Goal: Navigation & Orientation: Understand site structure

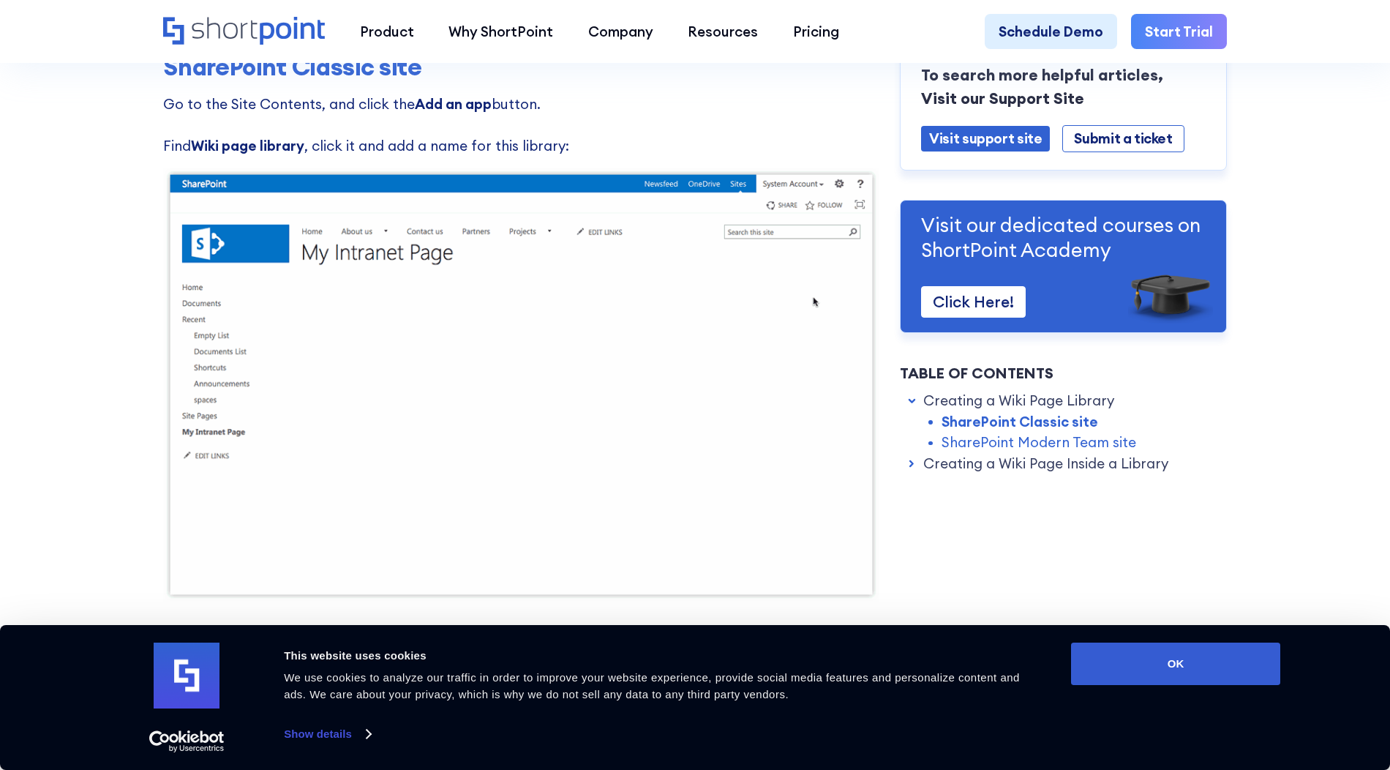
scroll to position [688, 0]
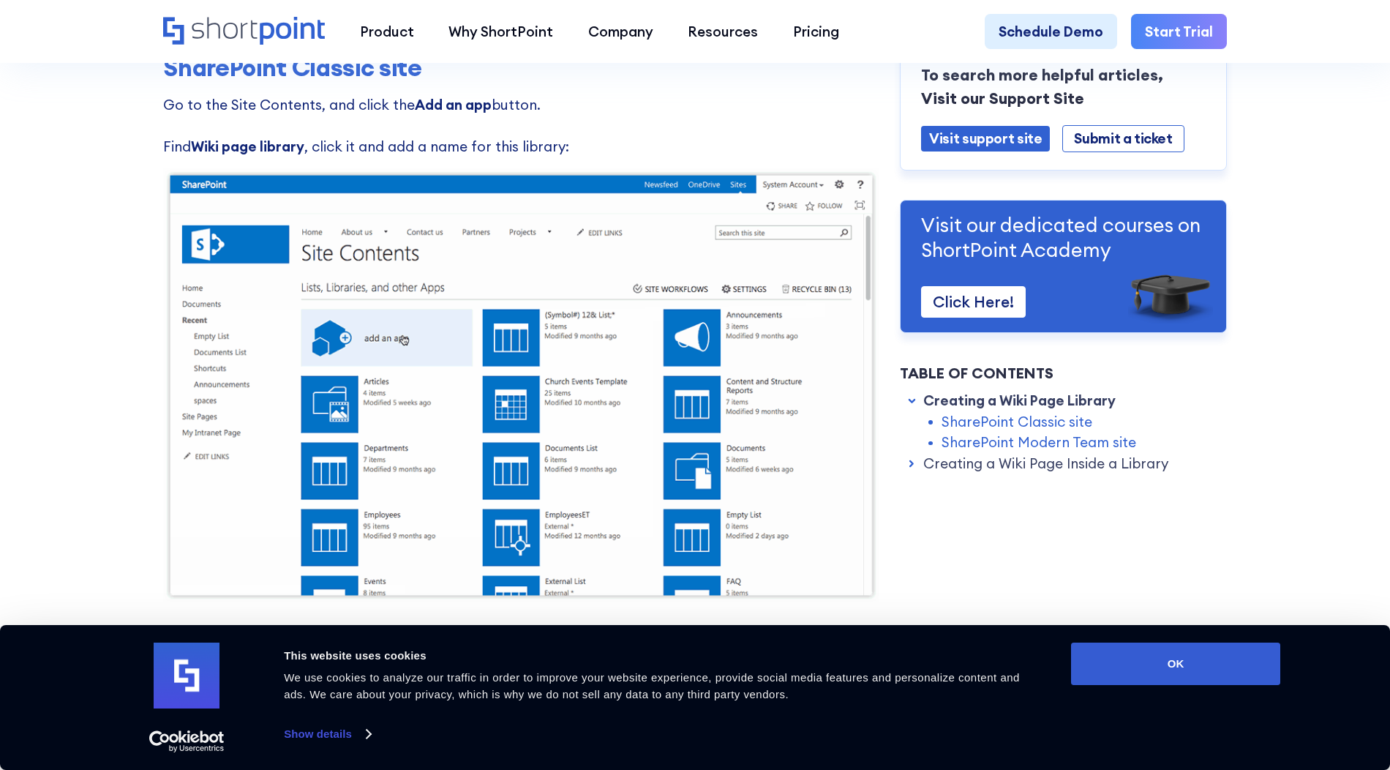
click at [350, 721] on div "This website uses cookies We use cookies to analyze our traffic in order to imp…" at bounding box center [667, 693] width 775 height 102
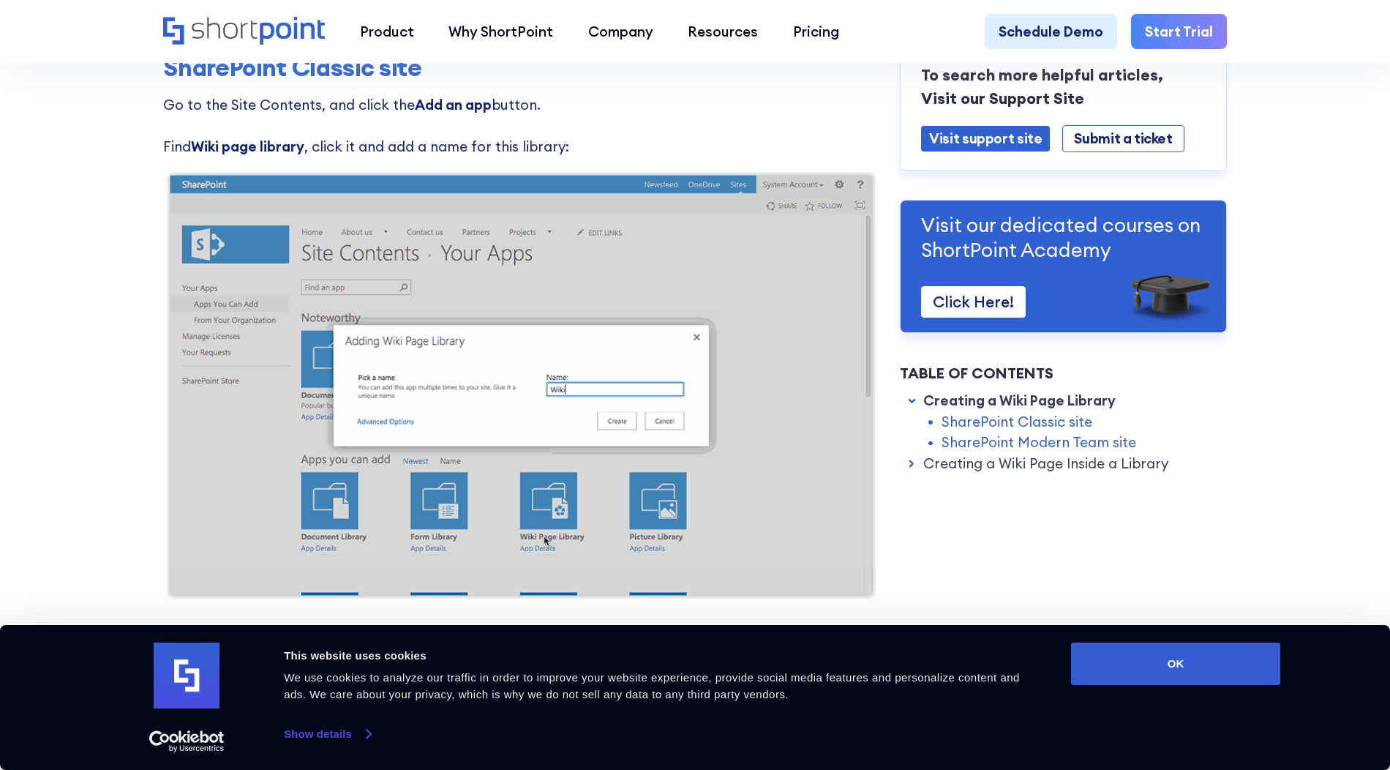
click at [350, 729] on link "Show details" at bounding box center [327, 734] width 86 height 22
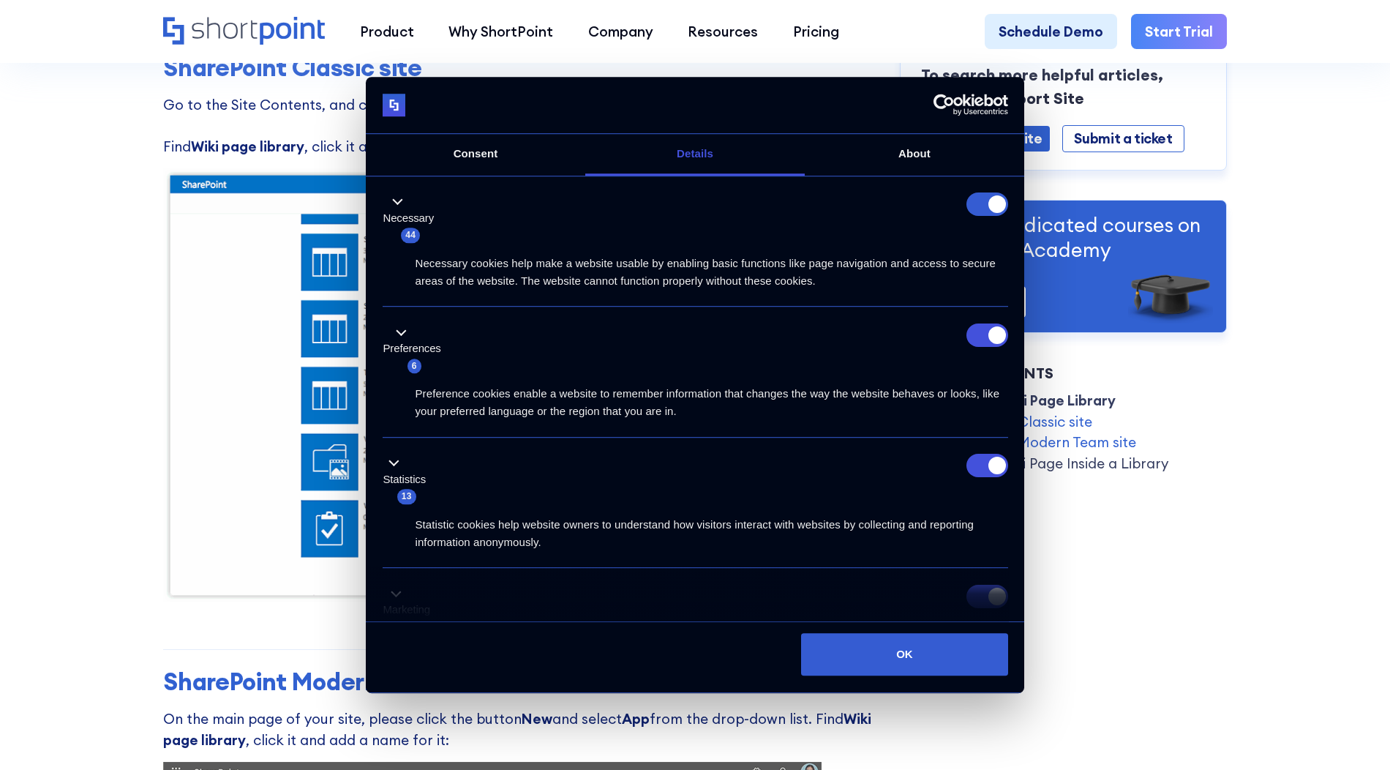
click at [821, 207] on div "Necessary 44" at bounding box center [696, 218] width 626 height 51
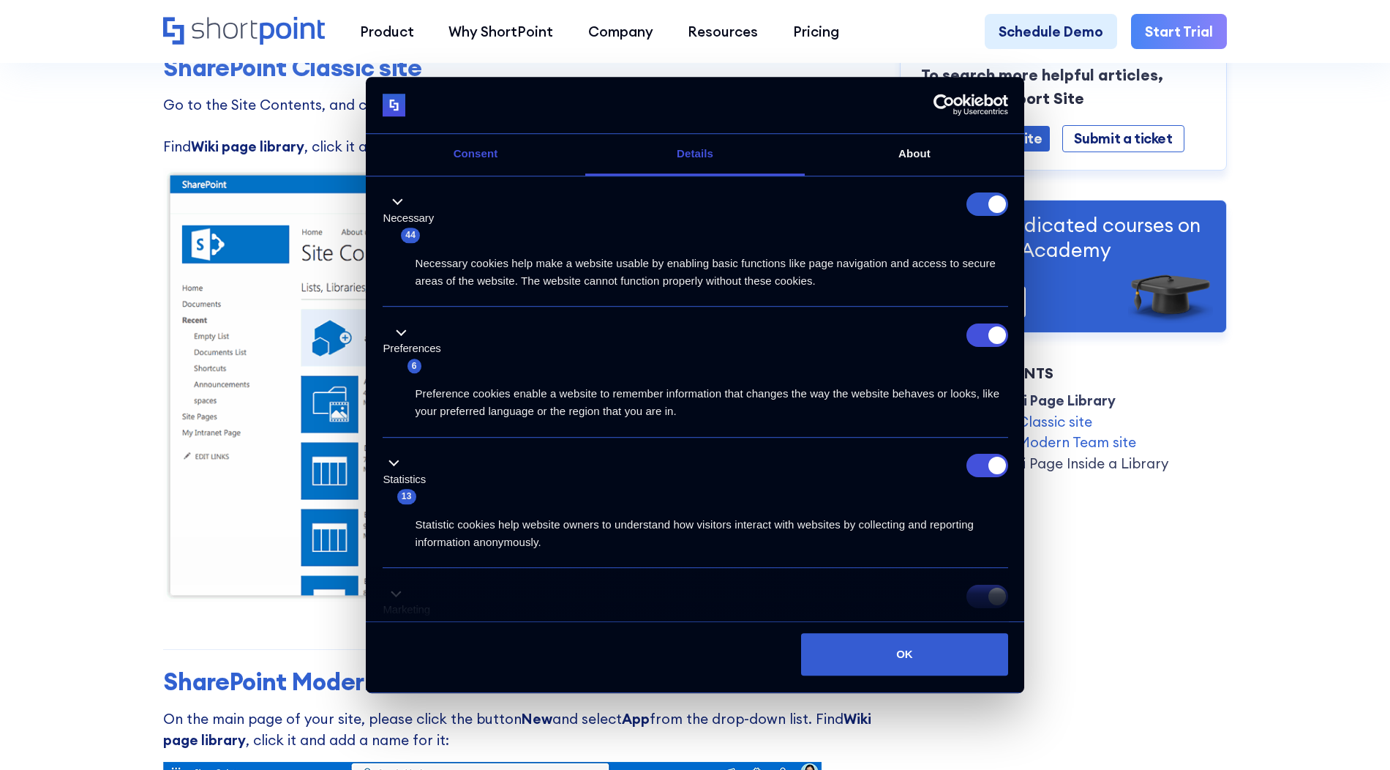
click at [477, 148] on link "Consent" at bounding box center [475, 155] width 219 height 42
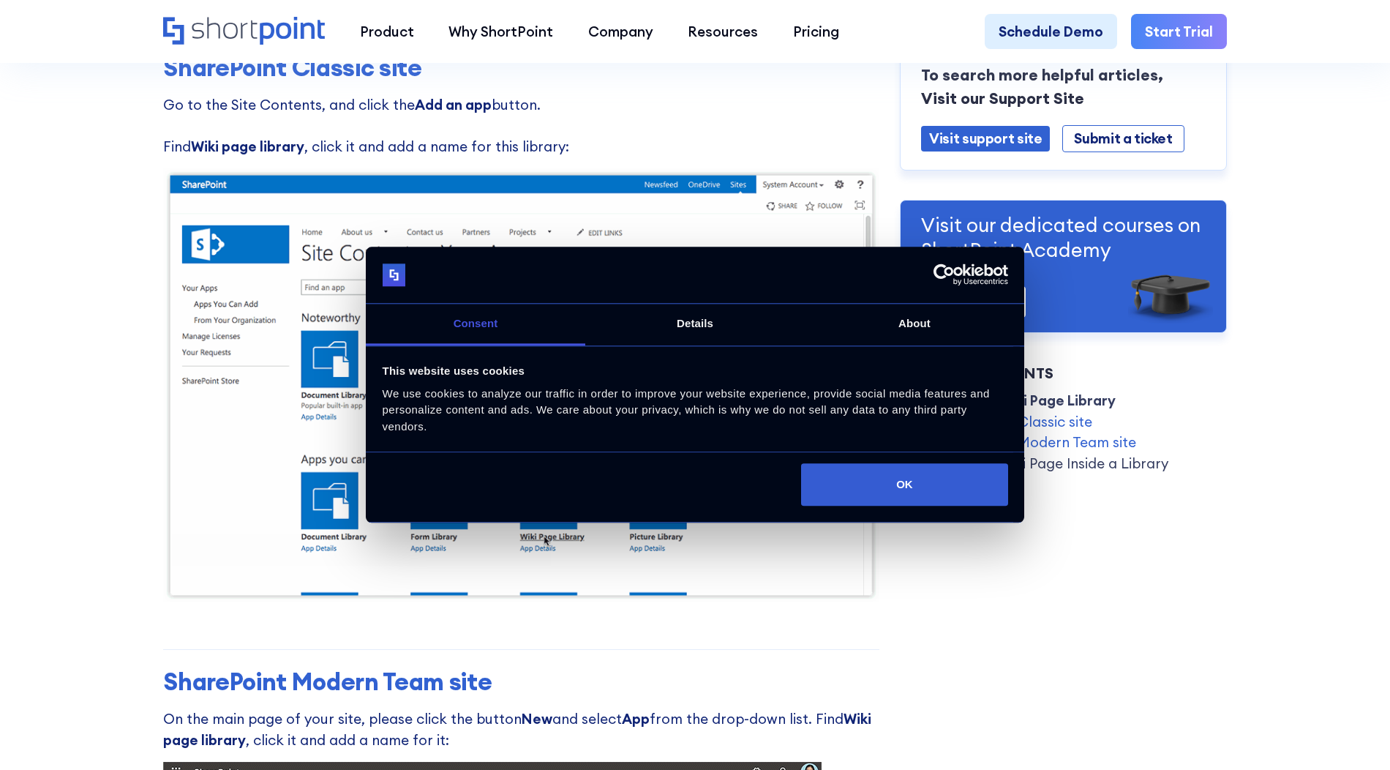
click at [653, 203] on img at bounding box center [521, 385] width 716 height 434
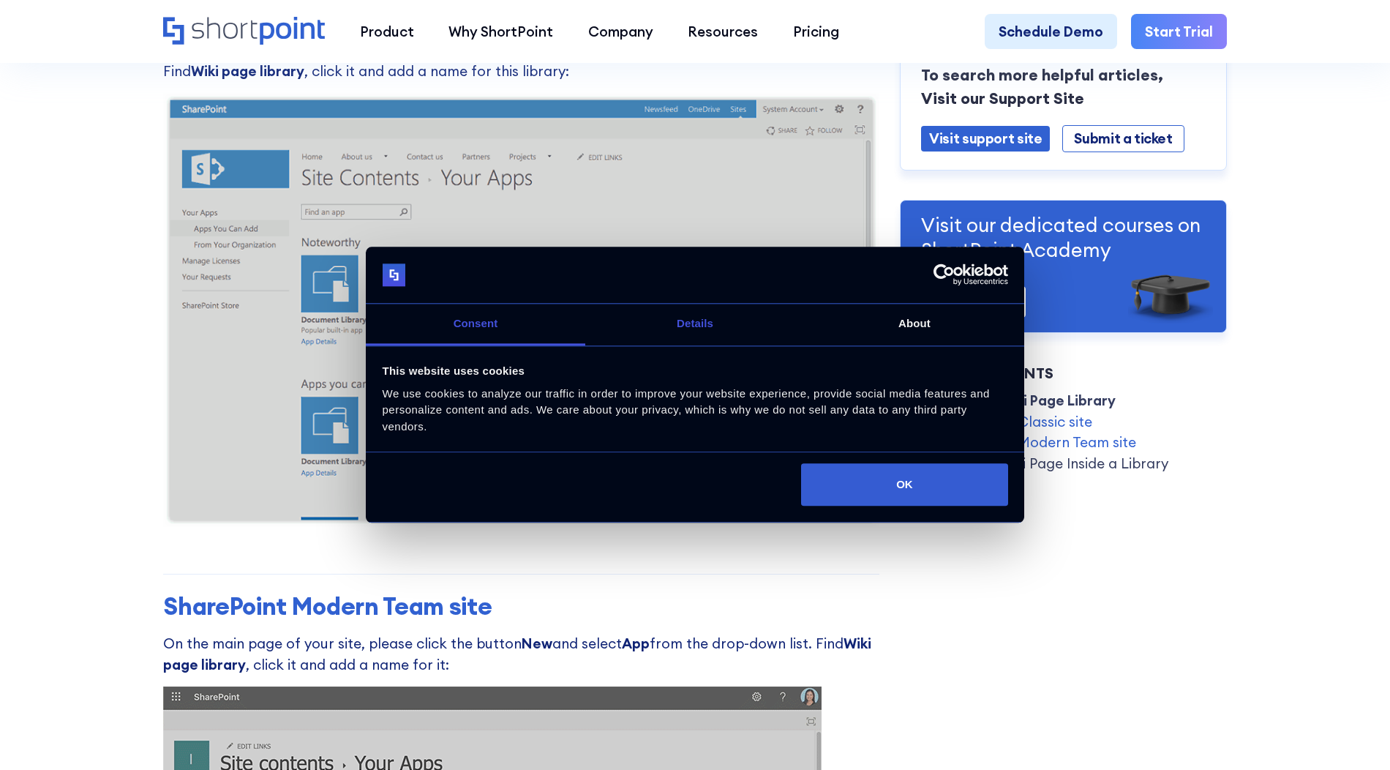
scroll to position [762, 0]
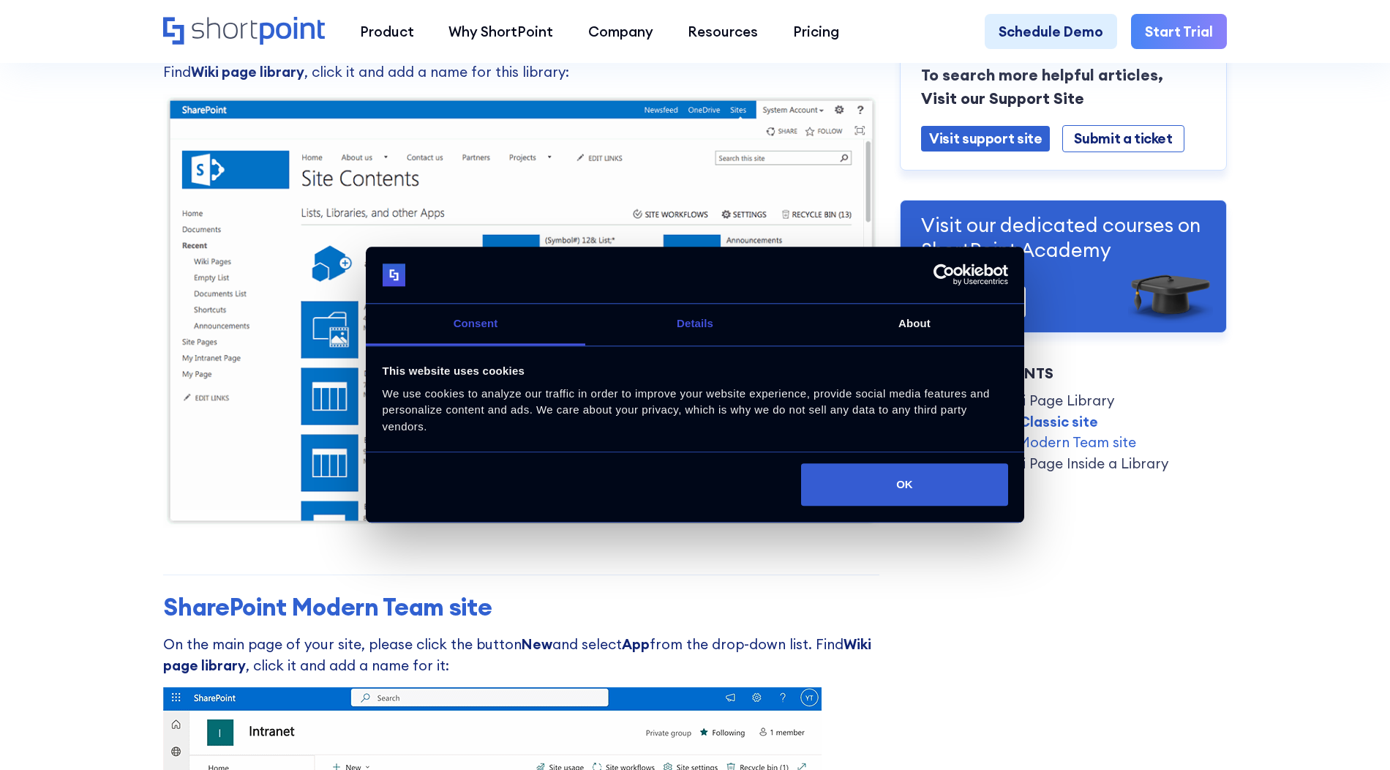
click at [681, 333] on link "Details" at bounding box center [694, 325] width 219 height 42
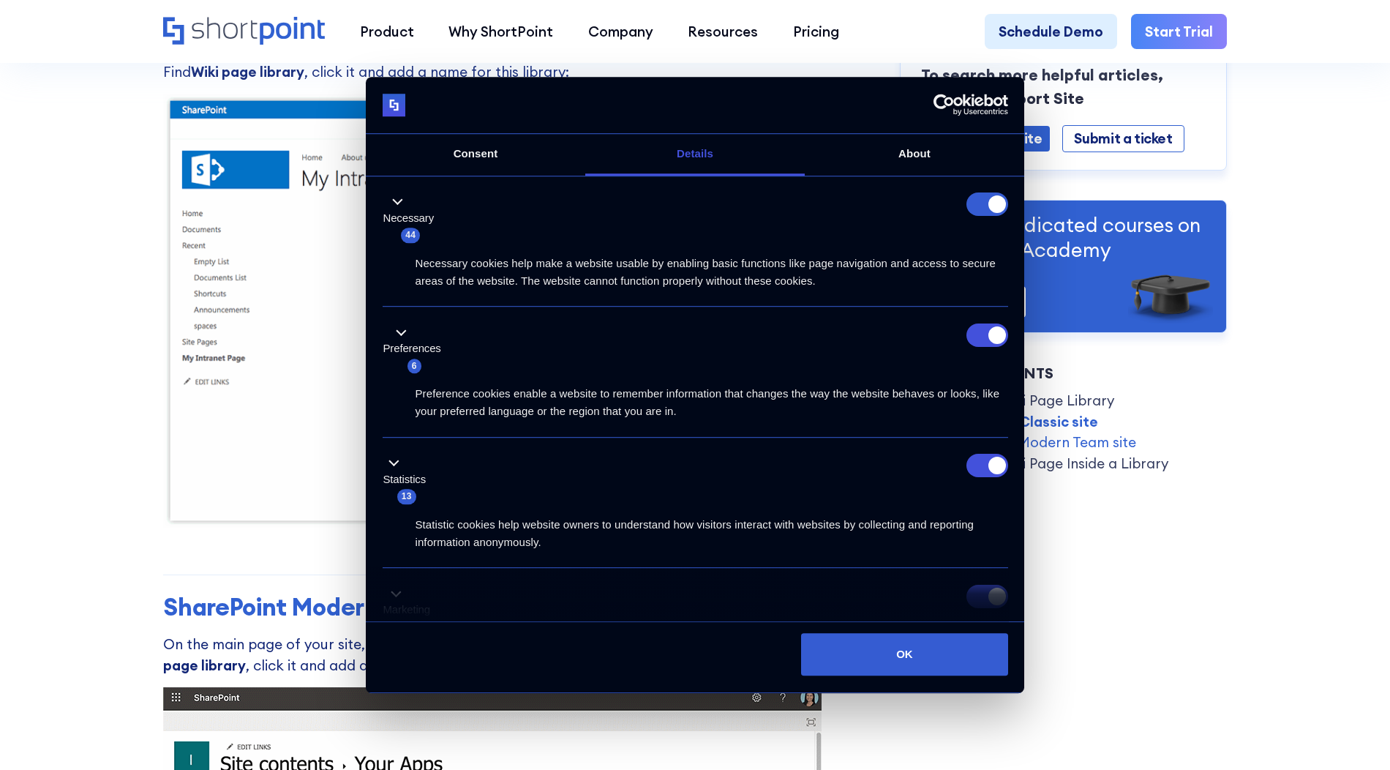
click at [982, 207] on form at bounding box center [987, 204] width 42 height 23
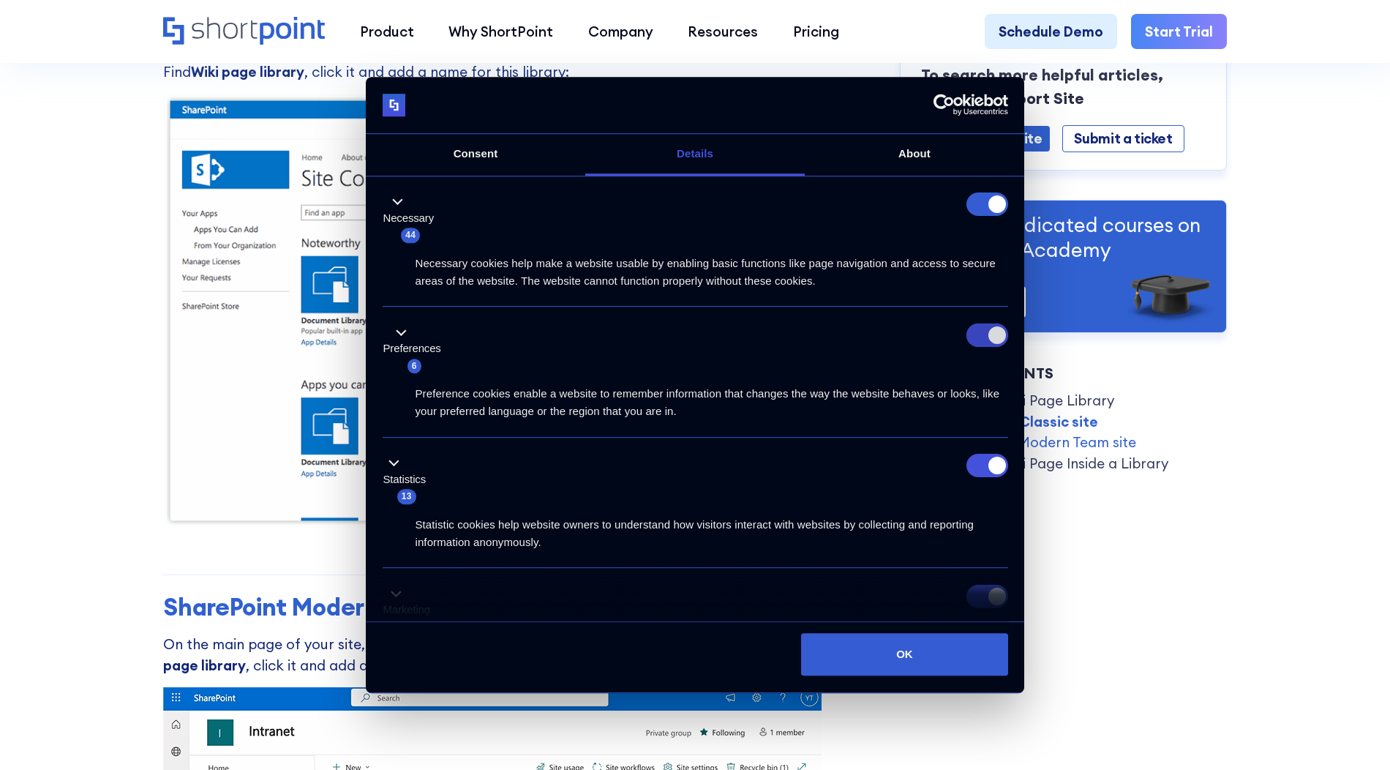
click at [981, 323] on input "Preferences" at bounding box center [987, 334] width 42 height 23
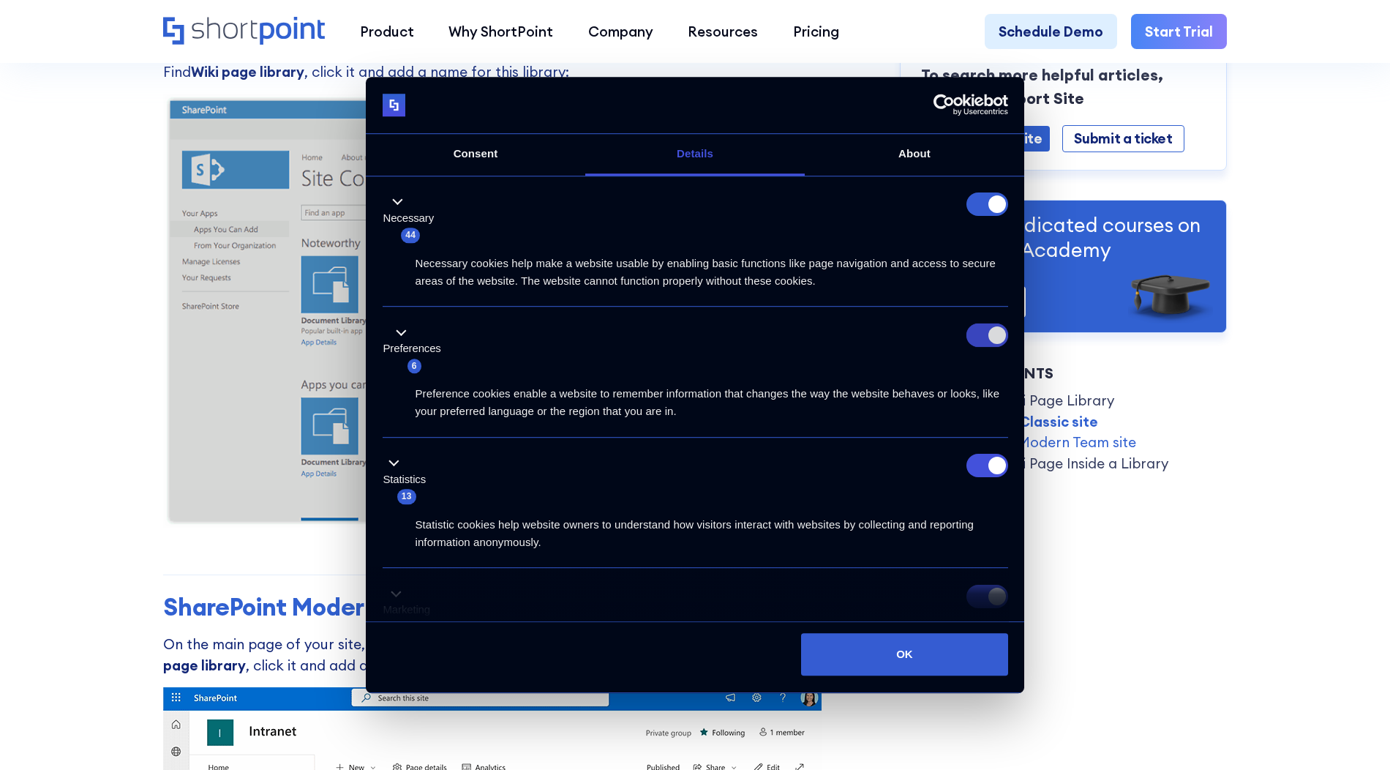
checkbox input "false"
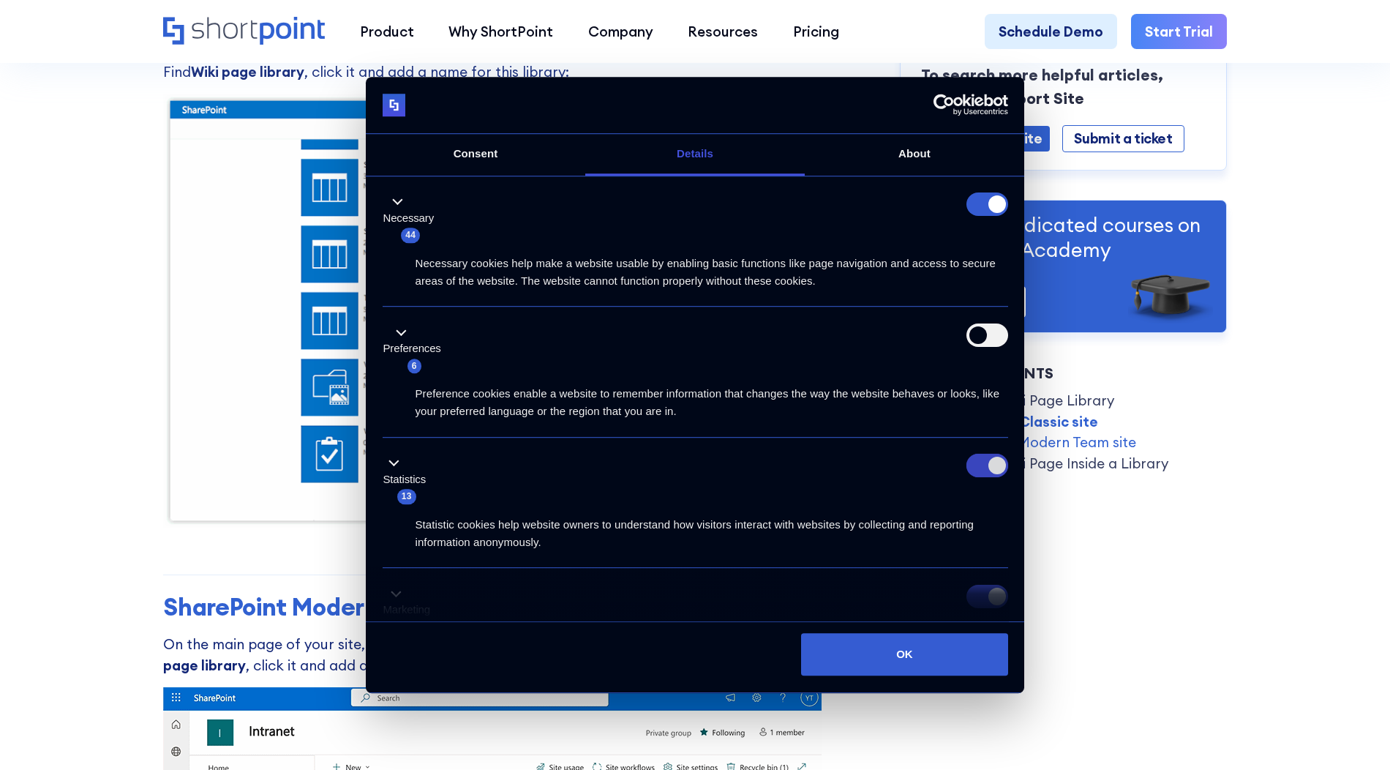
click at [974, 461] on input "Statistics" at bounding box center [987, 465] width 42 height 23
checkbox input "false"
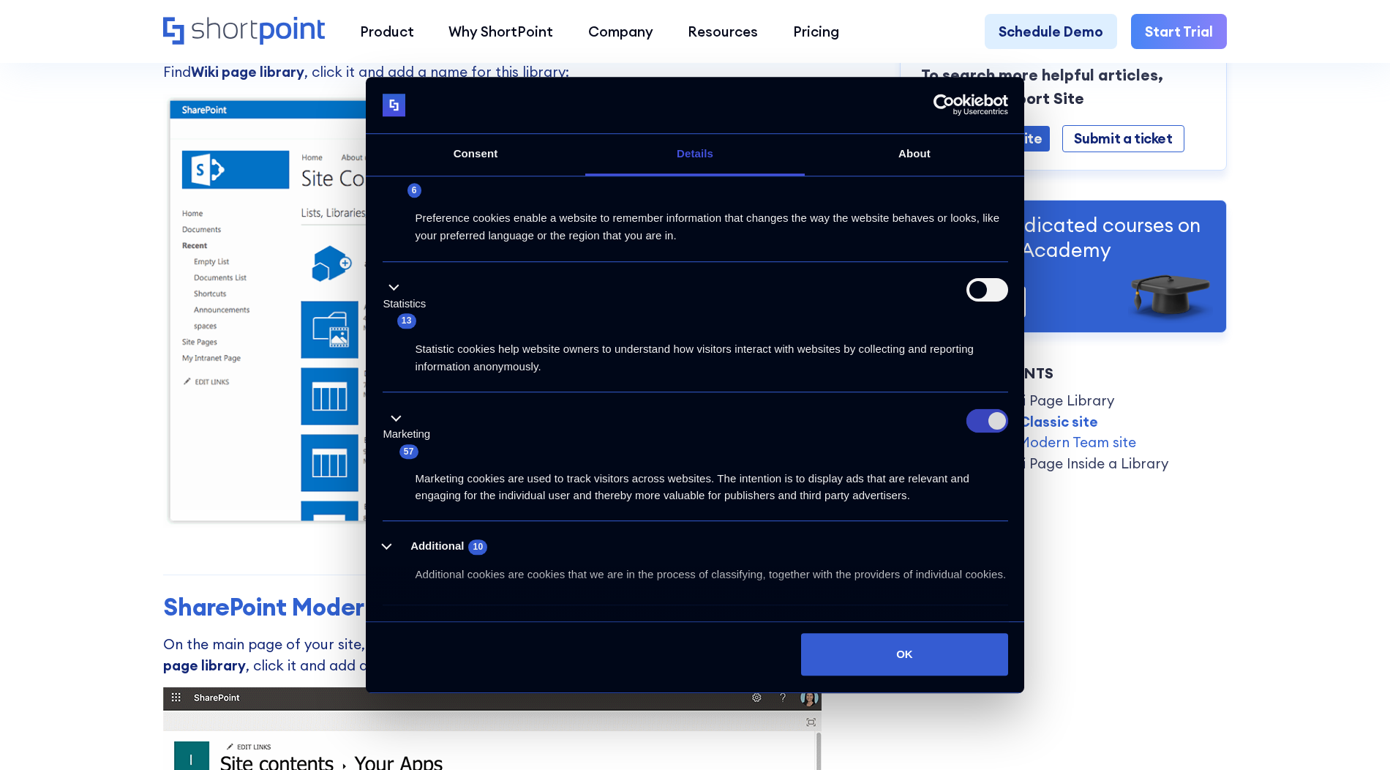
click at [982, 417] on input "Marketing" at bounding box center [987, 420] width 42 height 23
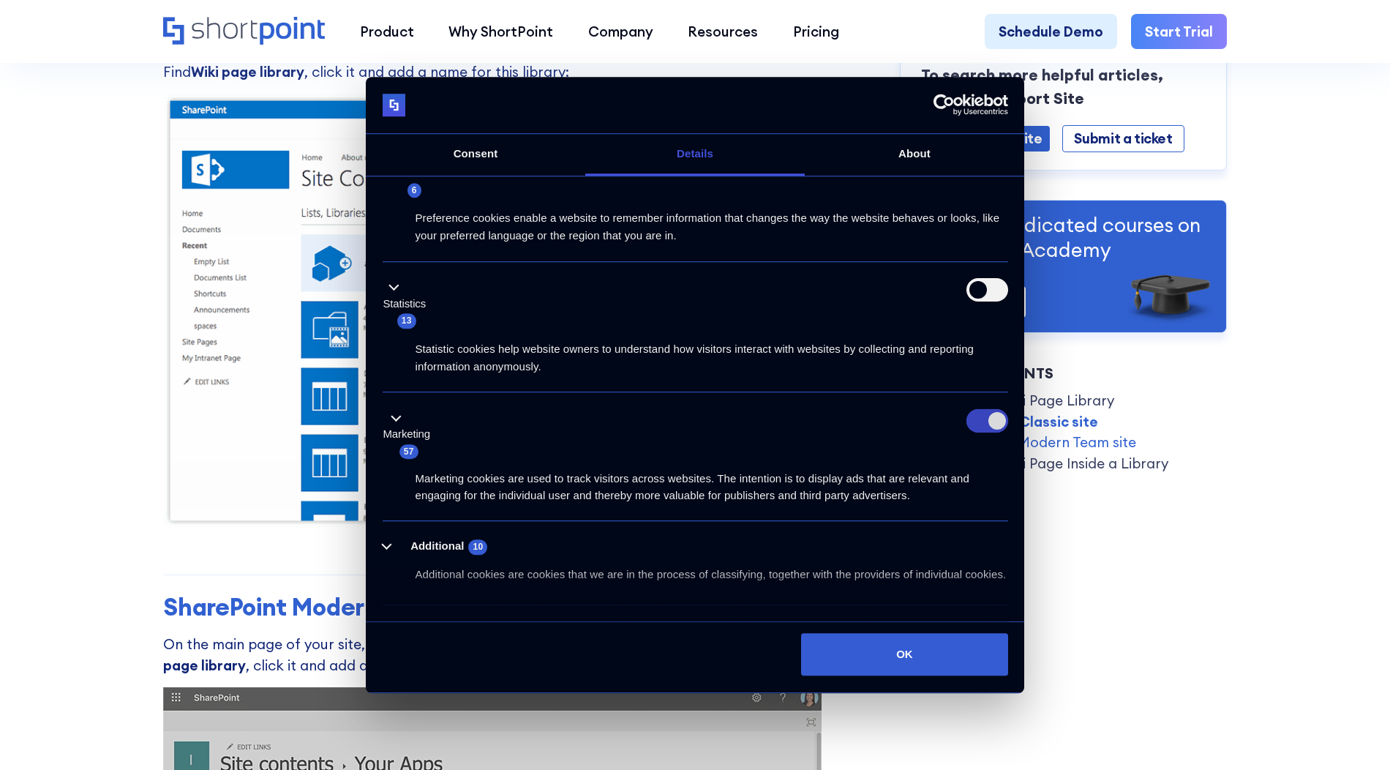
checkbox input "false"
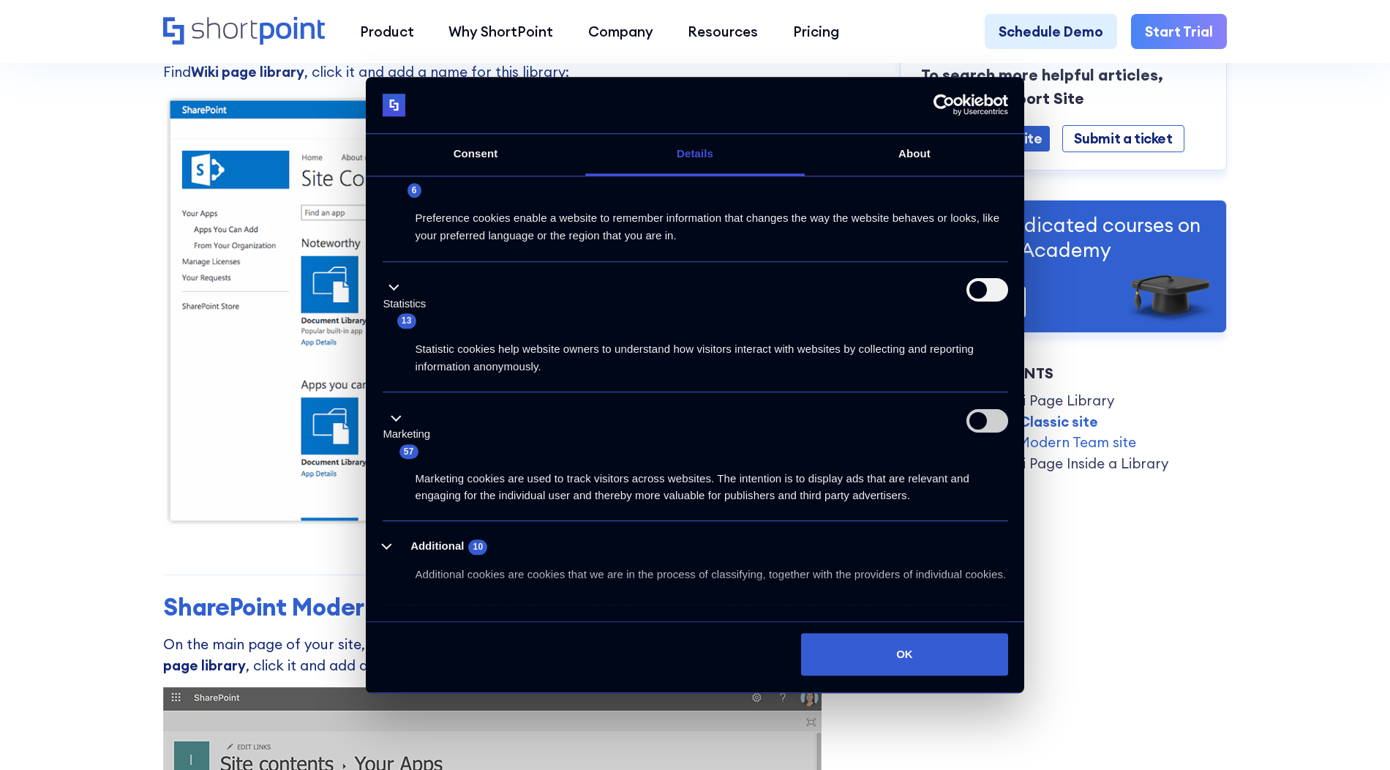
scroll to position [219, 0]
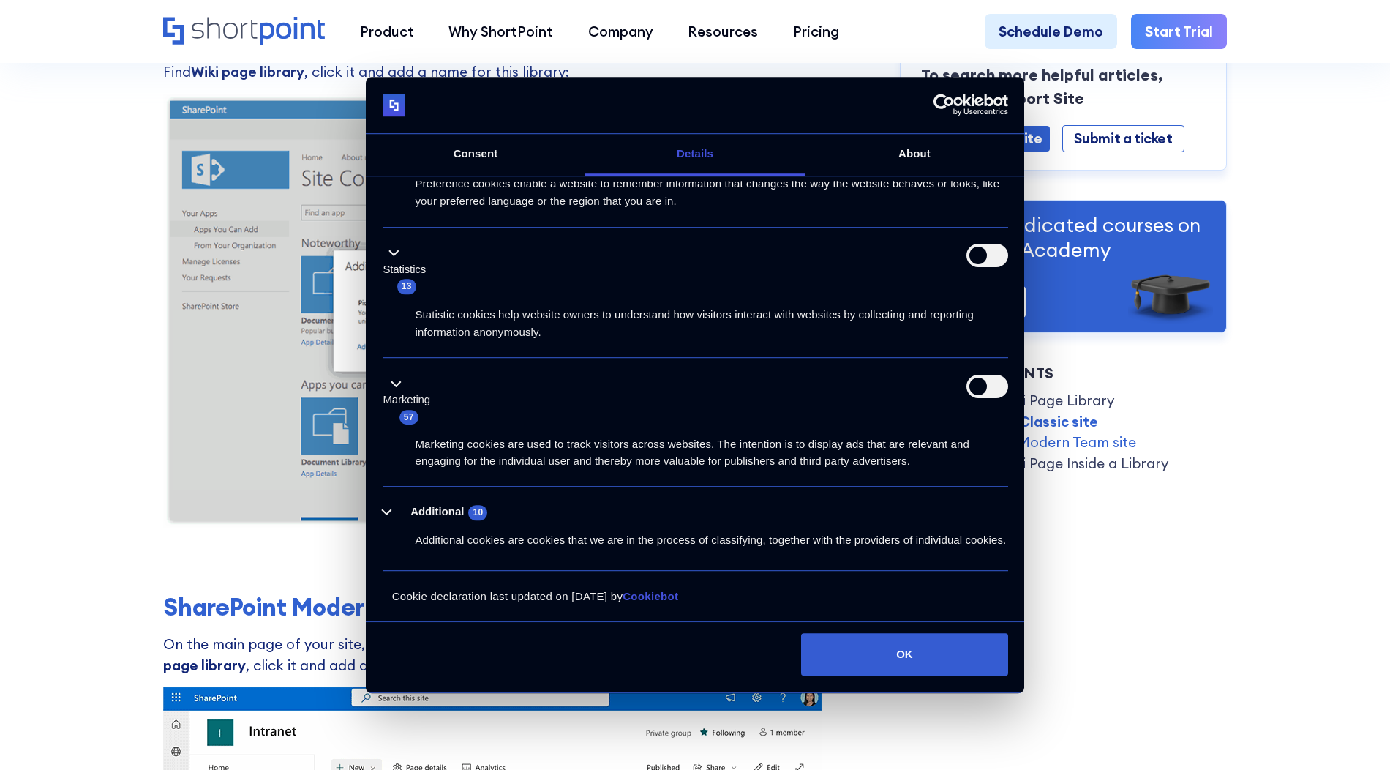
click at [893, 532] on p "Additional cookies are cookies that we are in the process of classifying, toget…" at bounding box center [712, 540] width 593 height 17
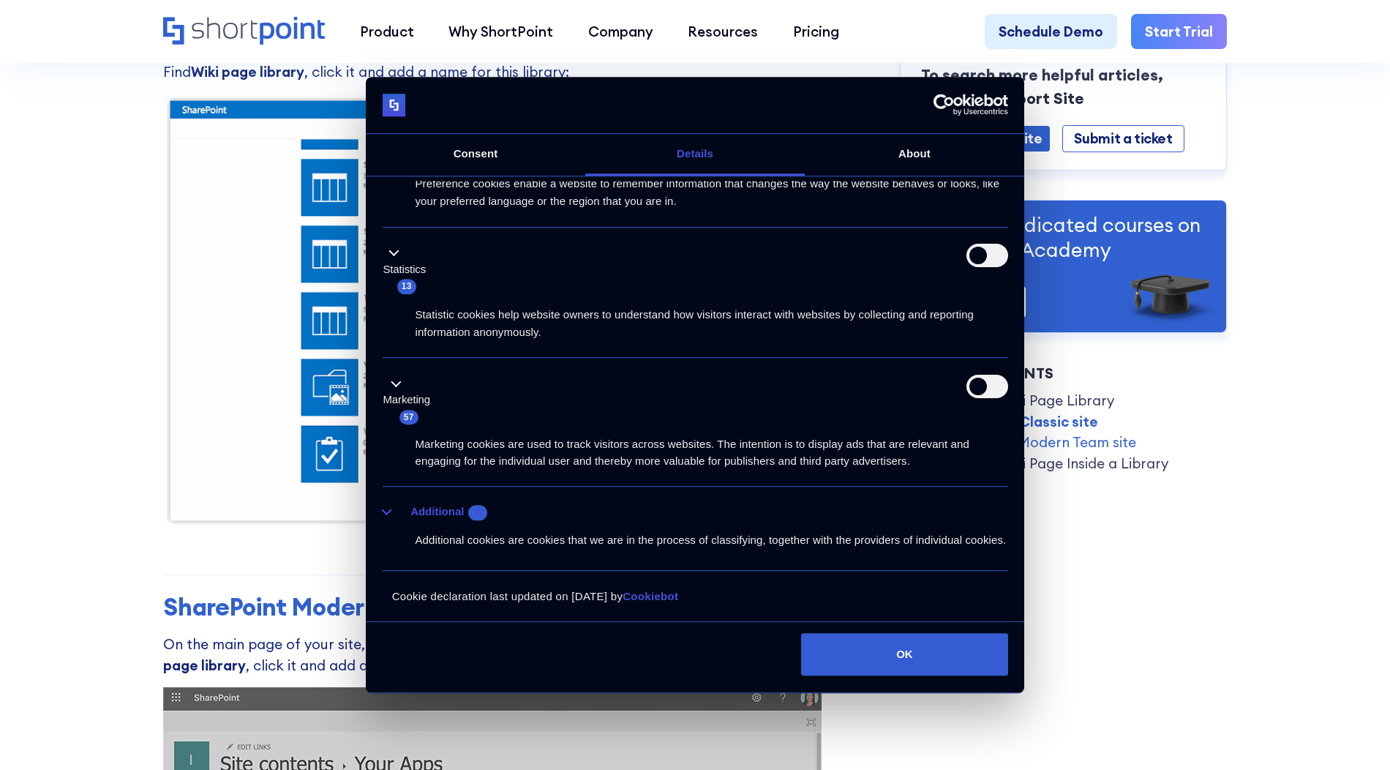
click at [408, 503] on button "Additional 10" at bounding box center [440, 512] width 114 height 18
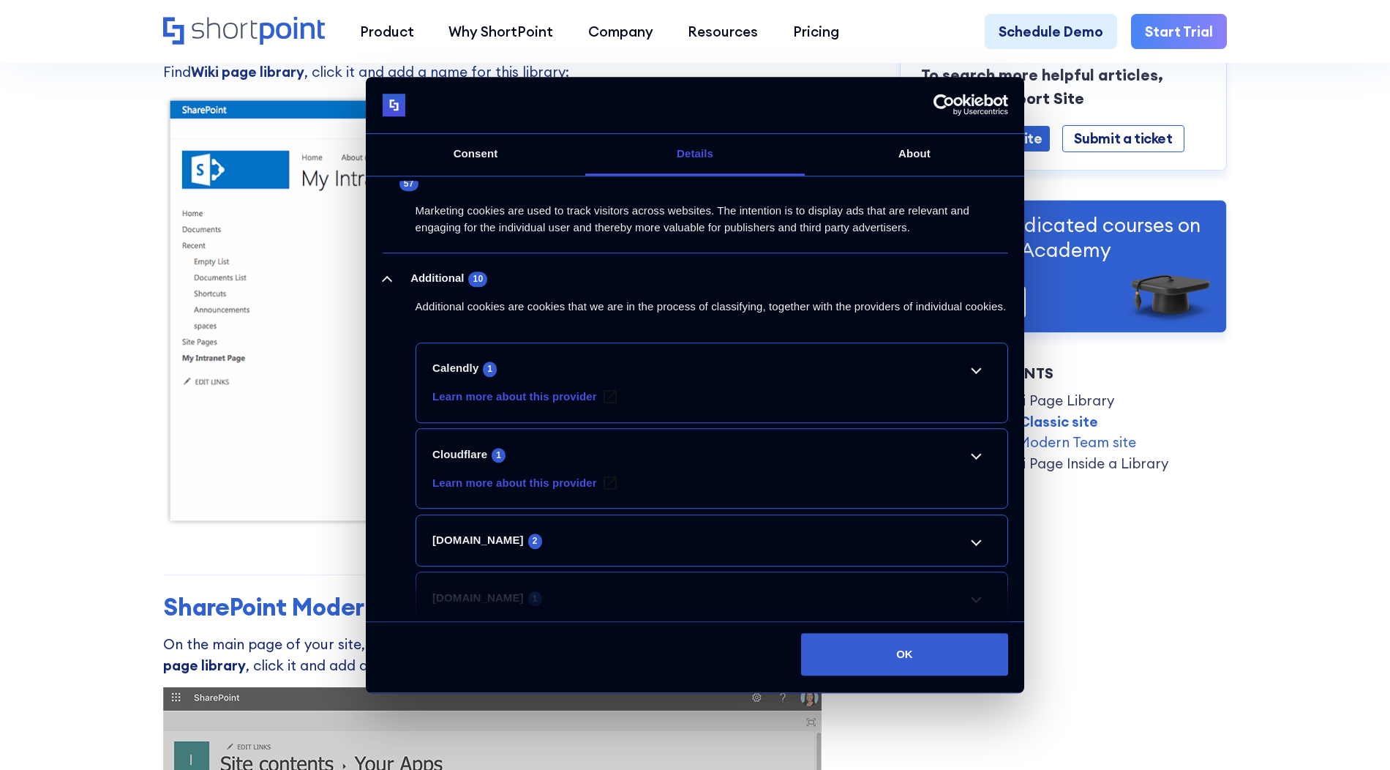
scroll to position [482, 0]
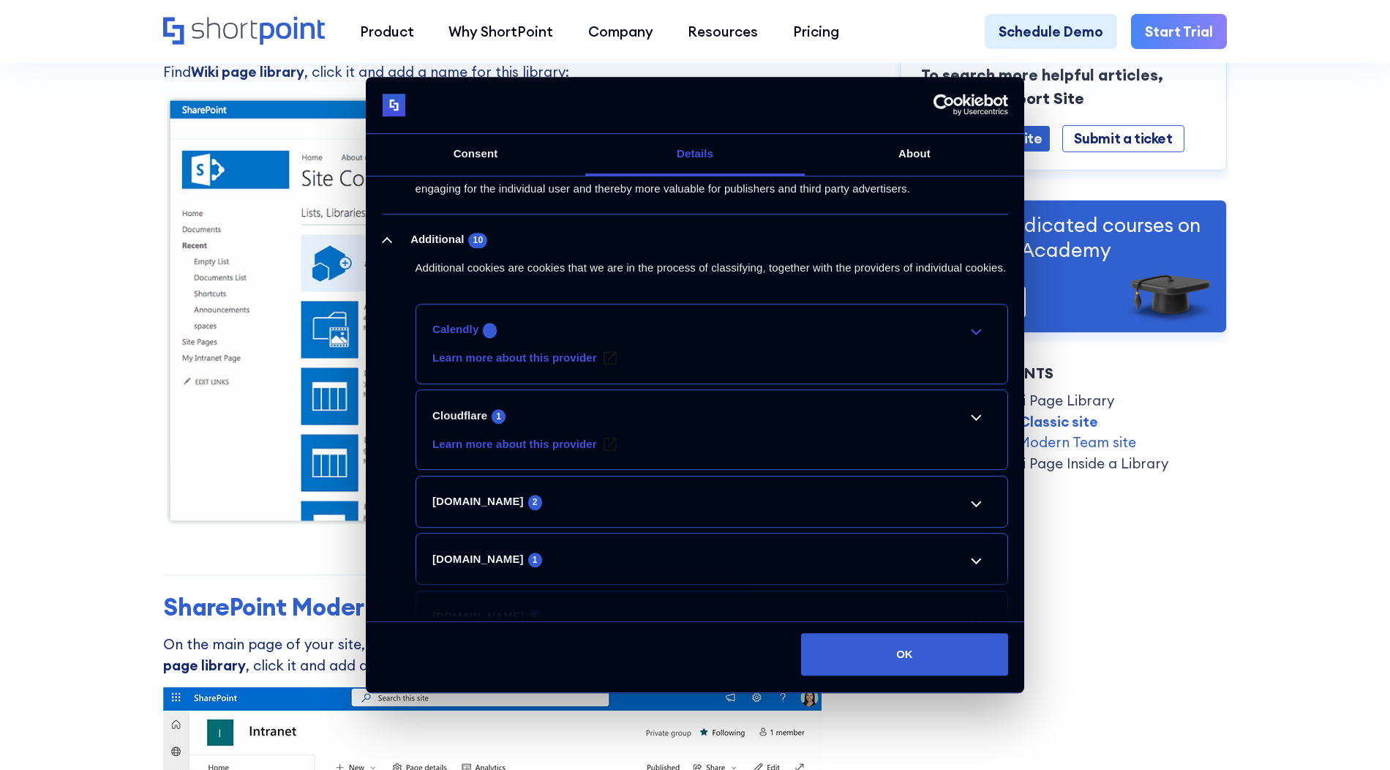
click at [915, 339] on link "Calendly 1" at bounding box center [711, 330] width 558 height 18
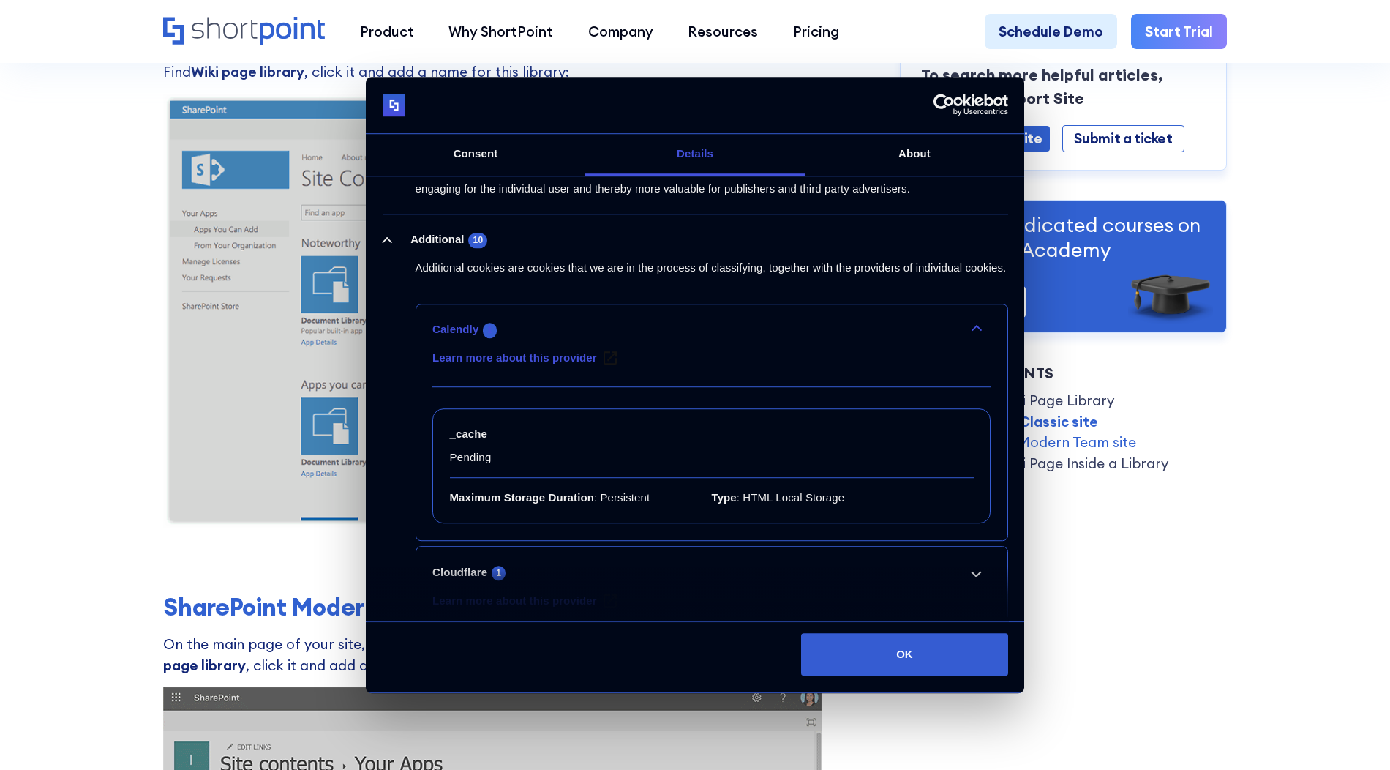
click at [915, 339] on link "Calendly 1" at bounding box center [711, 330] width 558 height 18
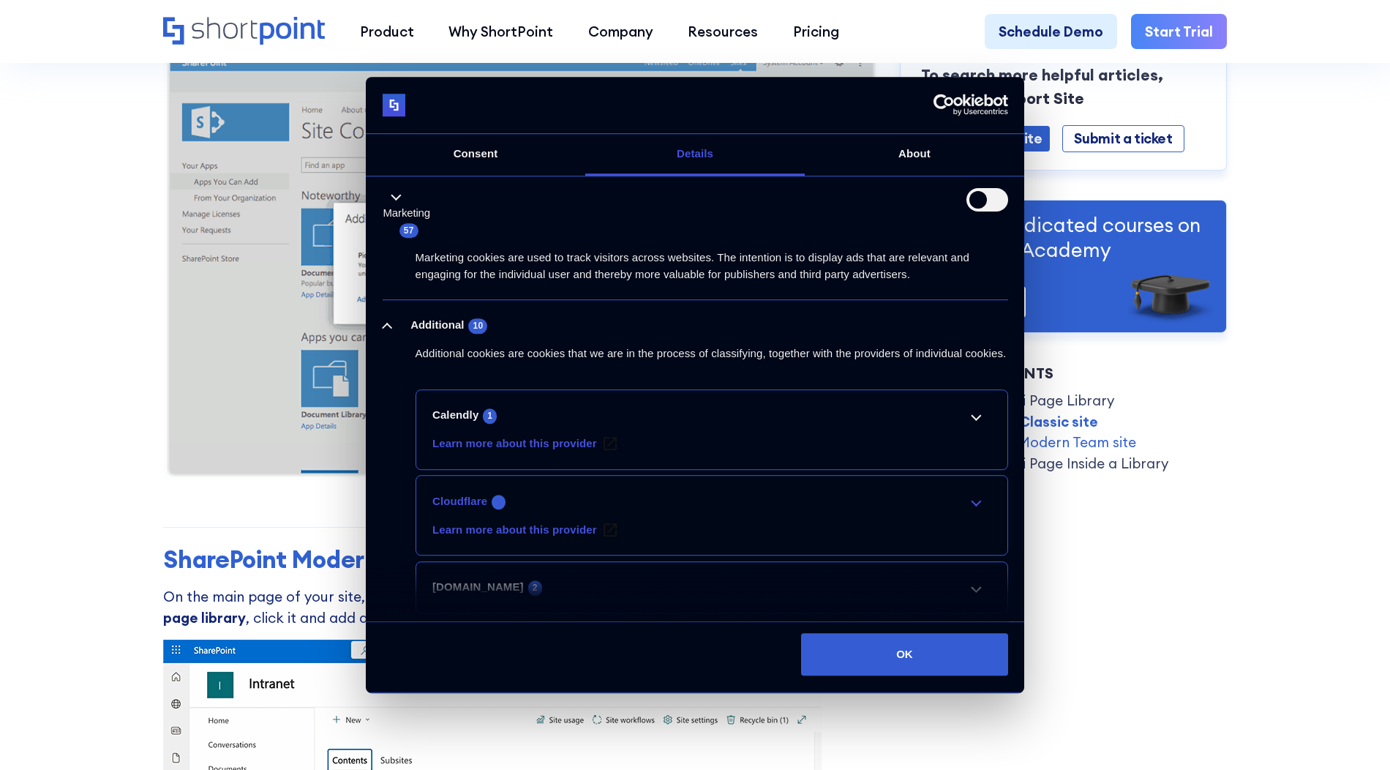
scroll to position [247, 0]
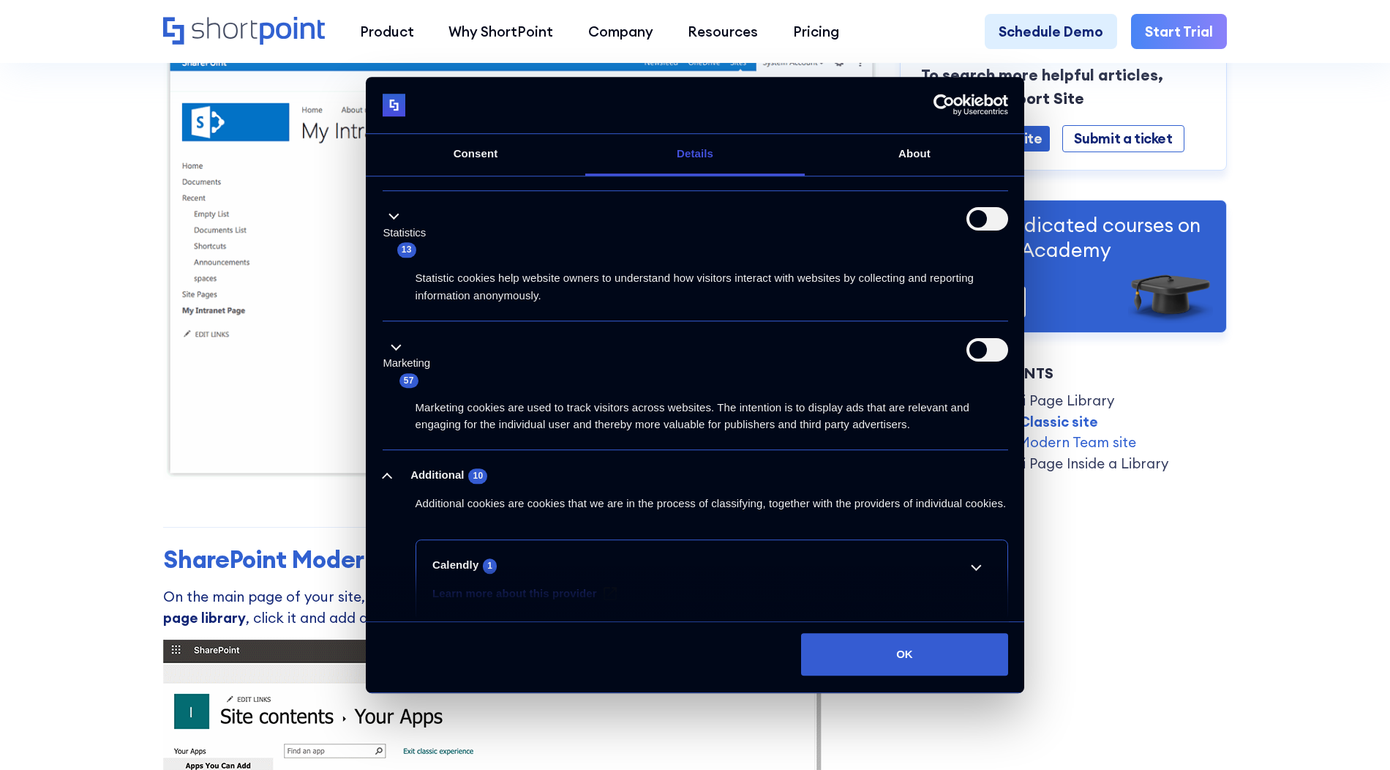
click at [431, 459] on li "Additional 10 Additional cookies are cookies that we are in the process of clas…" at bounding box center [696, 675] width 626 height 451
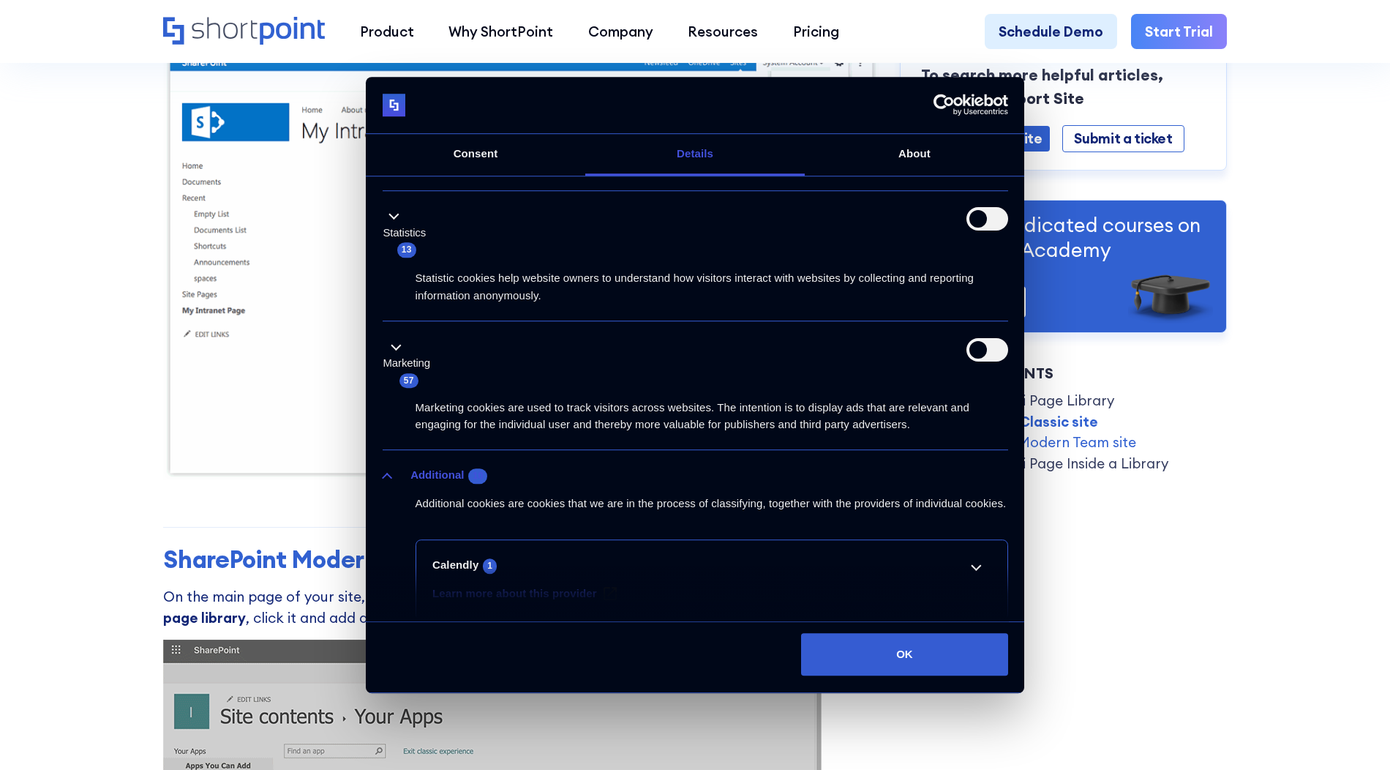
click at [431, 467] on button "Additional 10" at bounding box center [440, 476] width 114 height 18
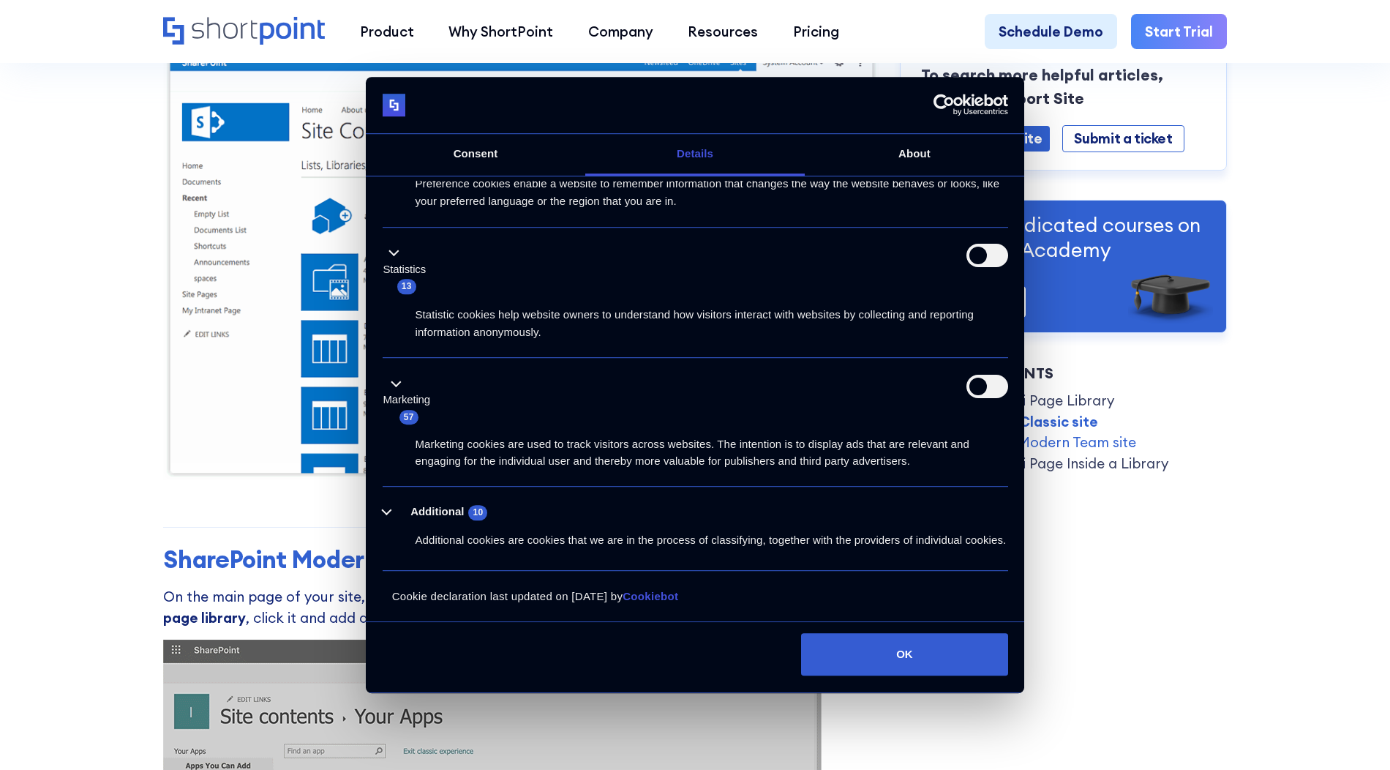
scroll to position [219, 0]
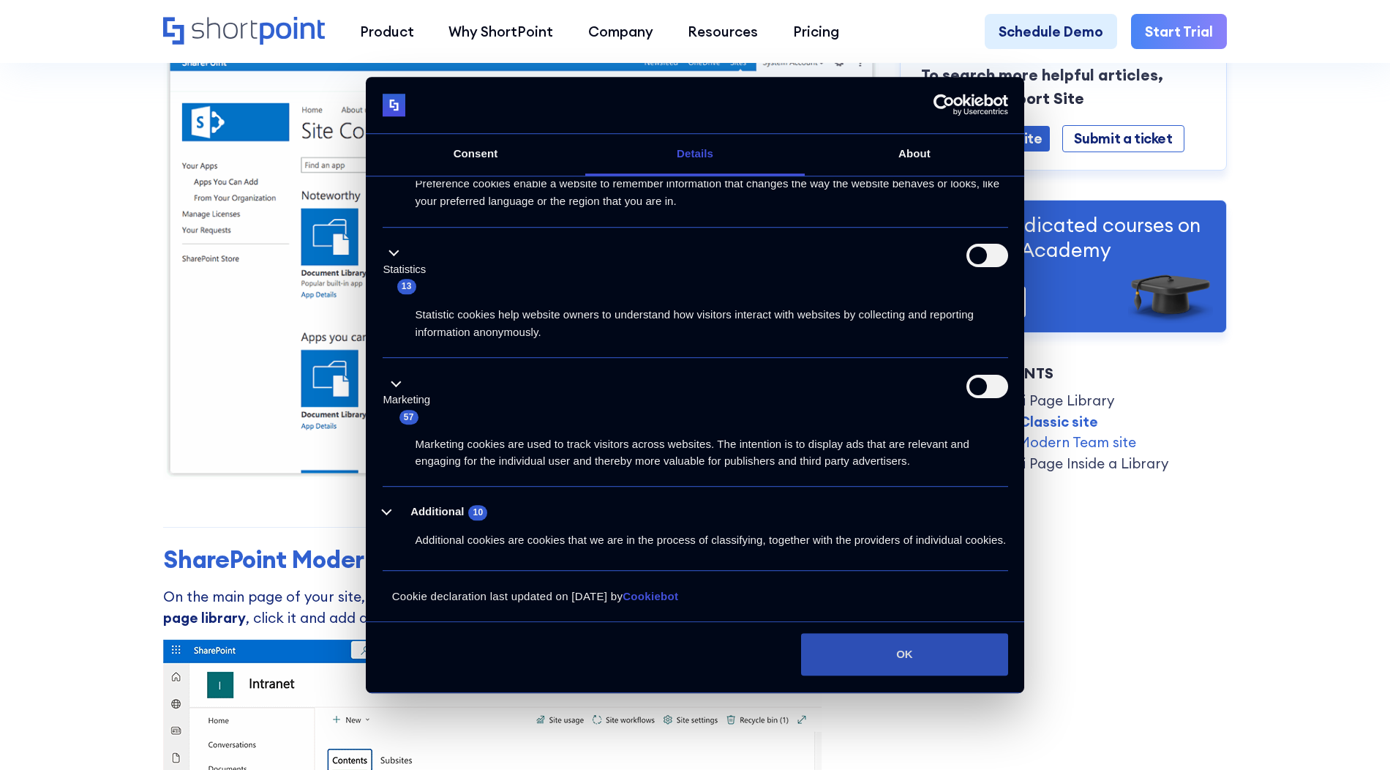
click at [923, 658] on button "OK" at bounding box center [904, 654] width 206 height 42
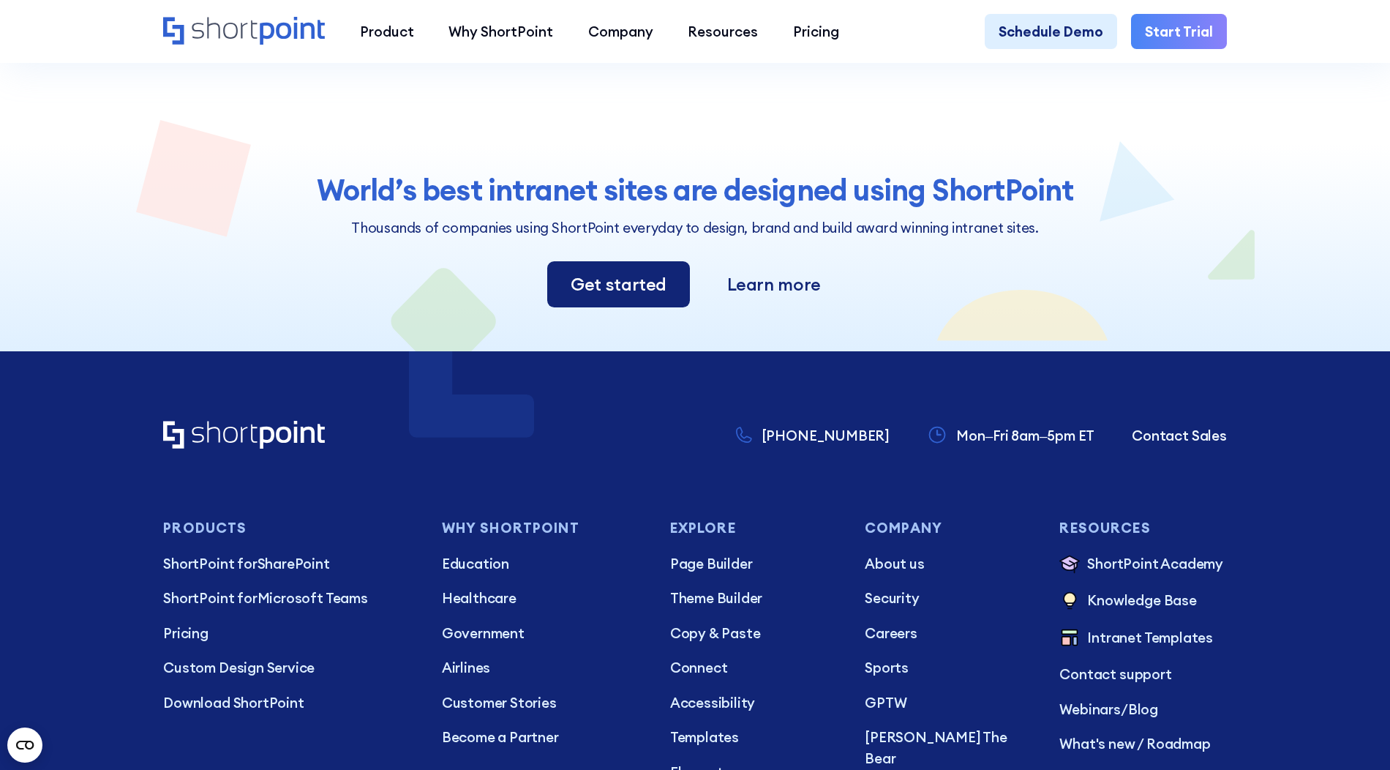
scroll to position [3872, 0]
